Goal: Information Seeking & Learning: Check status

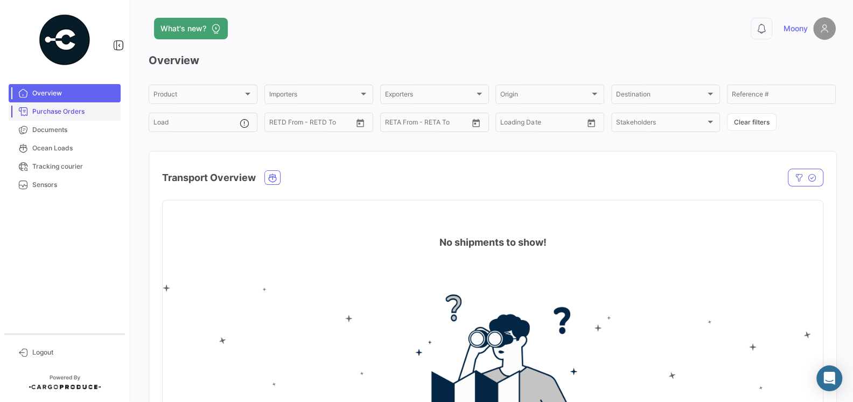
click at [67, 117] on link "Purchase Orders" at bounding box center [65, 111] width 112 height 18
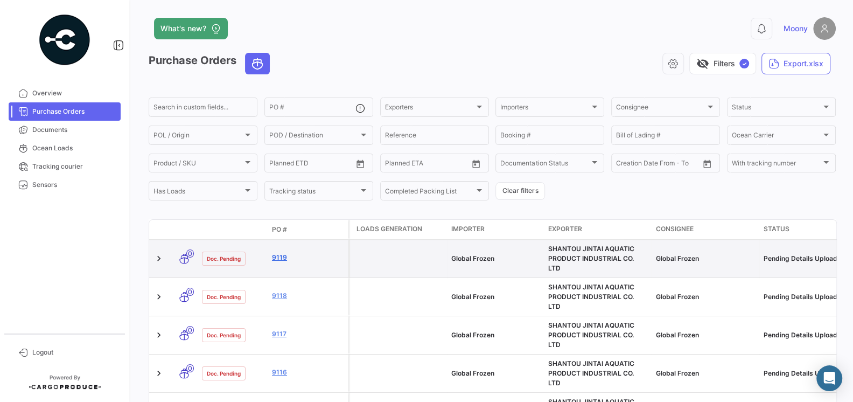
click at [279, 253] on link "9119" at bounding box center [308, 258] width 72 height 10
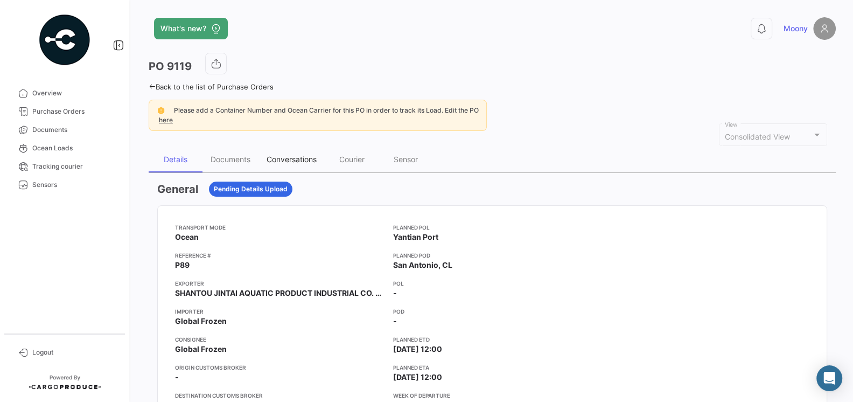
click at [302, 163] on div "Conversations" at bounding box center [292, 160] width 66 height 26
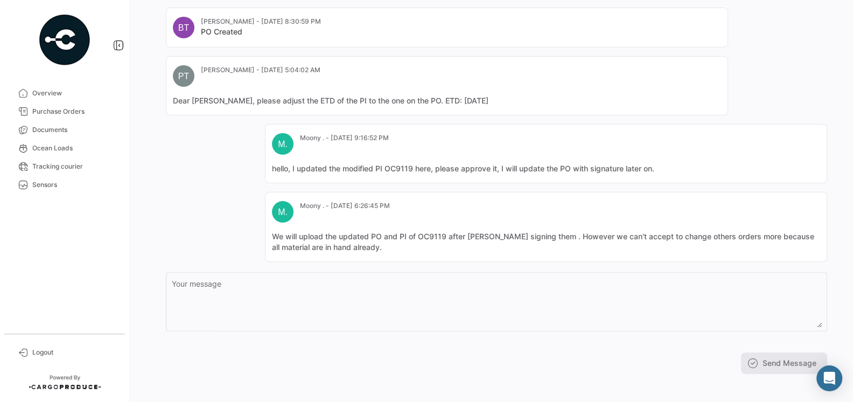
scroll to position [197, 0]
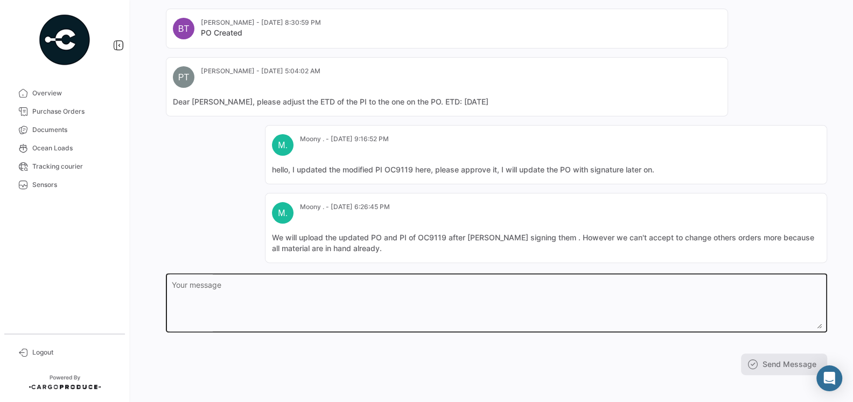
click at [468, 281] on textarea "Your message" at bounding box center [497, 304] width 650 height 47
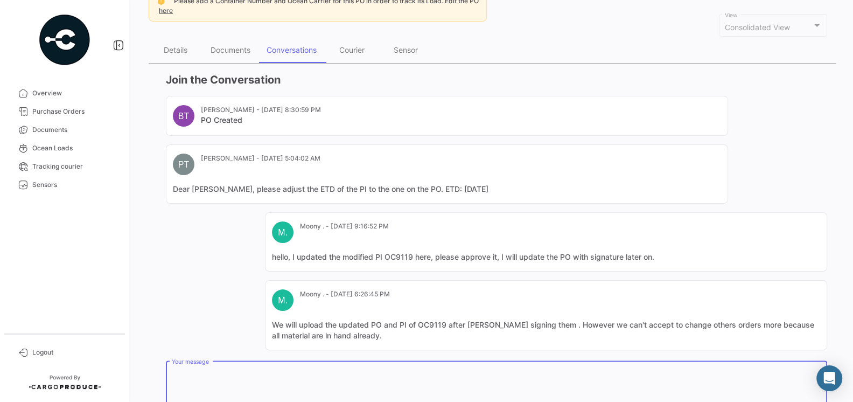
scroll to position [0, 0]
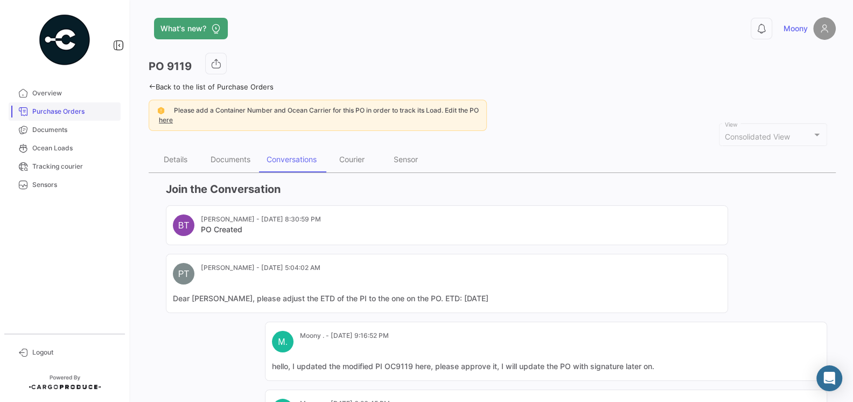
click at [69, 117] on link "Purchase Orders" at bounding box center [65, 111] width 112 height 18
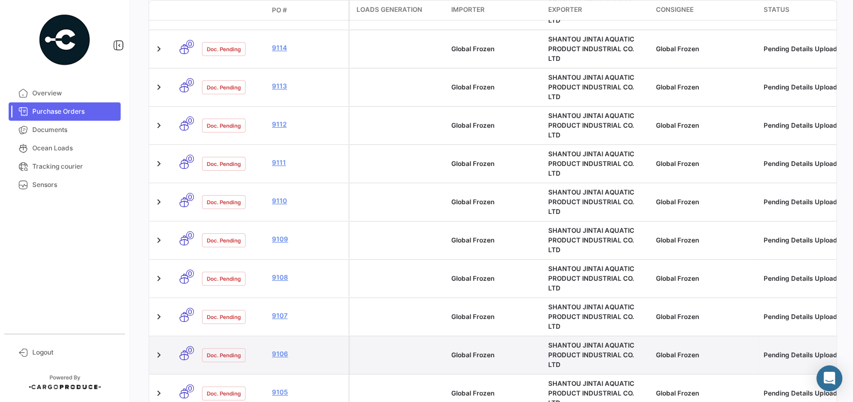
scroll to position [469, 0]
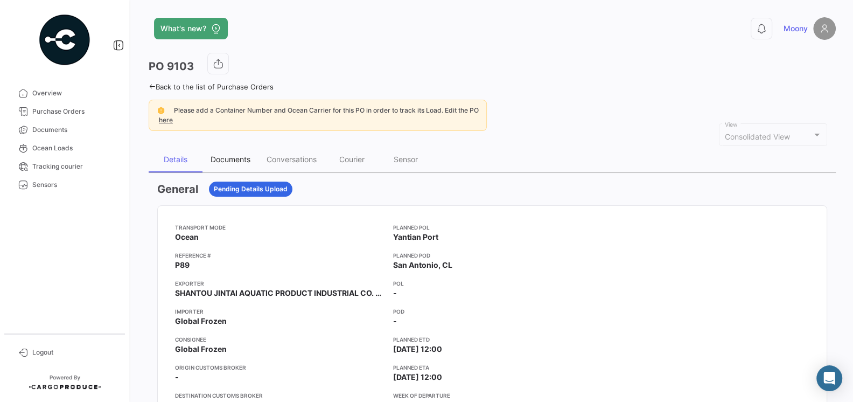
click at [231, 155] on div "Documents" at bounding box center [231, 159] width 40 height 9
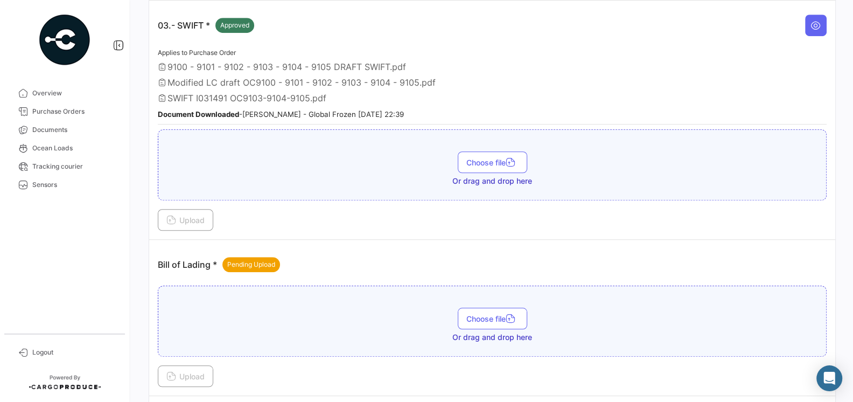
scroll to position [656, 0]
